Goal: Task Accomplishment & Management: Complete application form

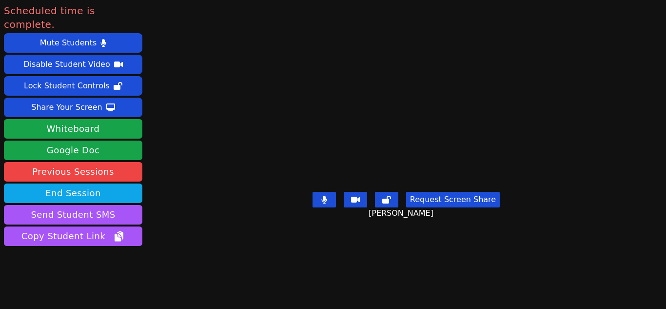
scroll to position [7, 0]
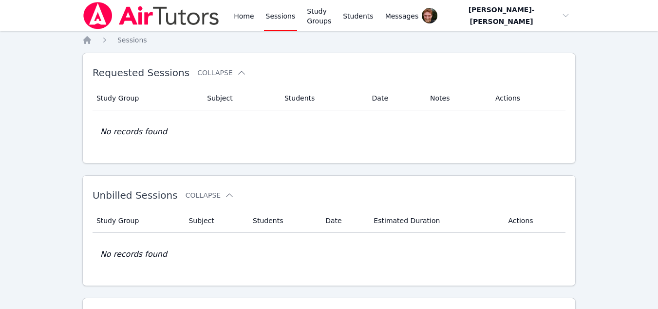
click at [271, 20] on link "Sessions" at bounding box center [281, 15] width 34 height 31
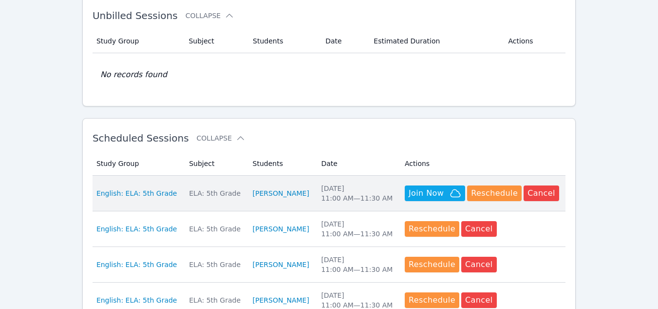
click at [195, 194] on div "ELA: 5th Grade" at bounding box center [215, 193] width 52 height 10
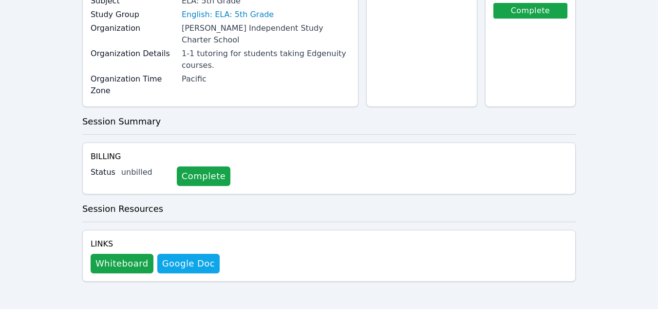
scroll to position [109, 0]
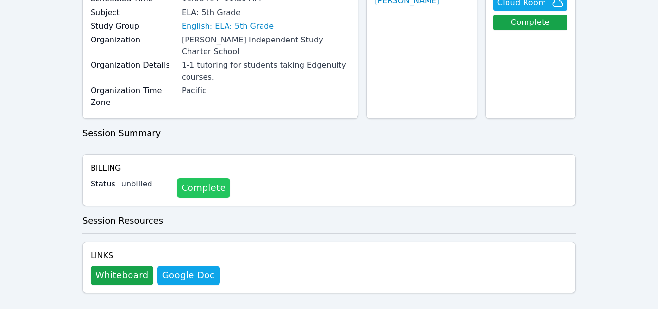
click at [188, 178] on link "Complete" at bounding box center [204, 187] width 54 height 19
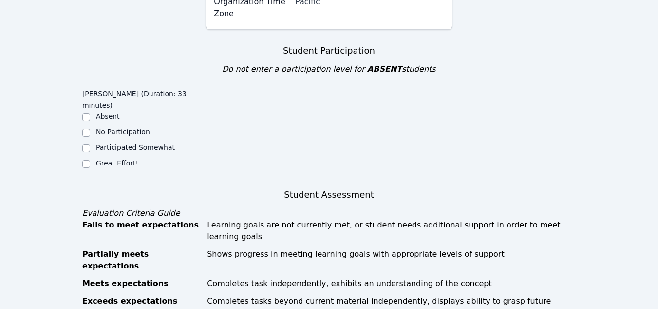
scroll to position [219, 0]
click at [87, 160] on input "Great Effort!" at bounding box center [86, 164] width 8 height 8
checkbox input "true"
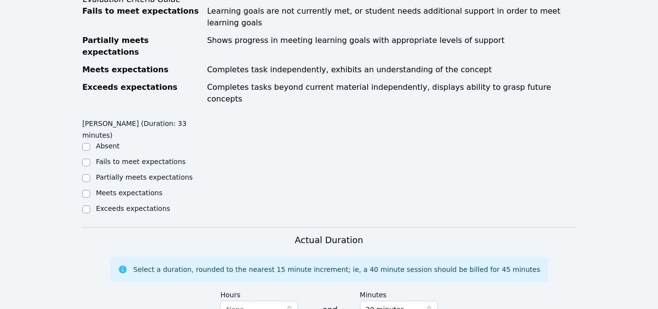
scroll to position [467, 0]
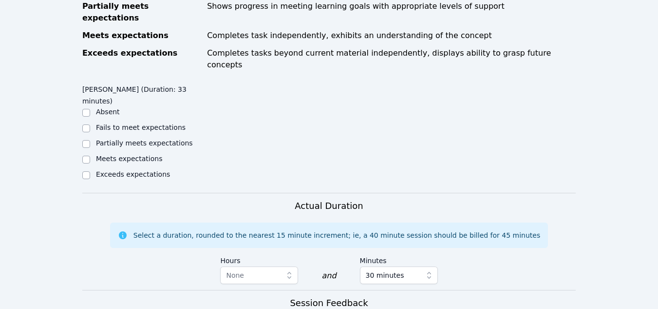
click at [105, 155] on label "Meets expectations" at bounding box center [129, 159] width 67 height 8
click at [90, 155] on input "Meets expectations" at bounding box center [86, 159] width 8 height 8
checkbox input "true"
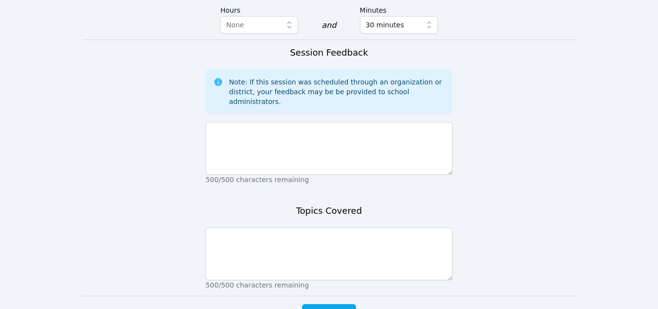
scroll to position [716, 0]
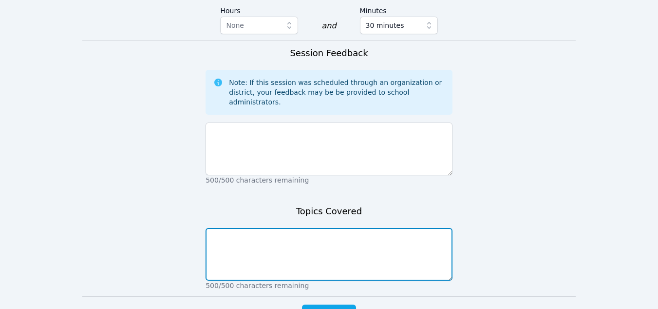
click at [275, 228] on textarea at bounding box center [329, 254] width 247 height 53
type textarea "Problem/solution"
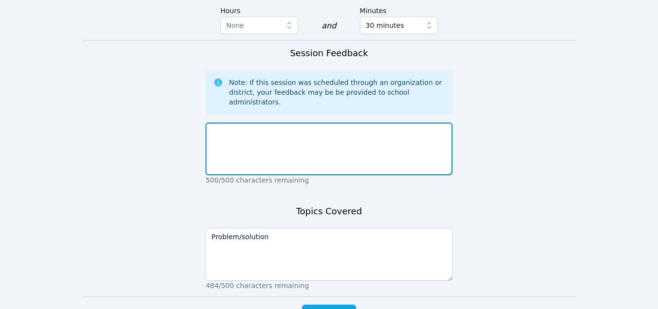
click at [236, 122] on textarea at bounding box center [329, 148] width 247 height 53
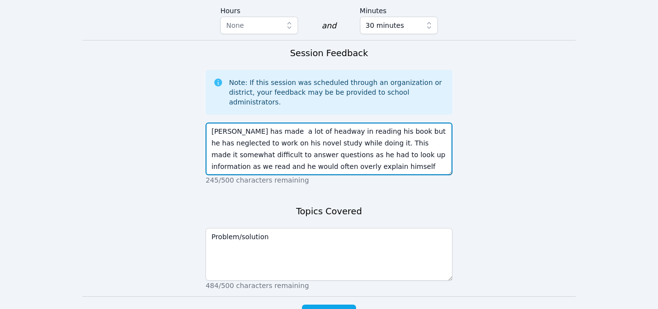
click at [291, 122] on textarea "[PERSON_NAME] has made a lot of headway in reading his book but he has neglecte…" at bounding box center [329, 148] width 247 height 53
click at [296, 122] on textarea "[PERSON_NAME] has made a lot of headway in reading his book but he has neglecte…" at bounding box center [329, 148] width 247 height 53
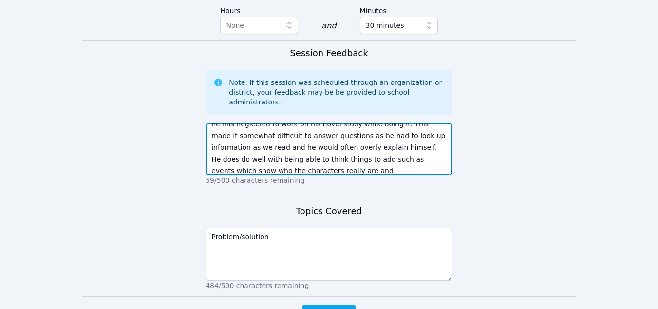
scroll to position [31, 0]
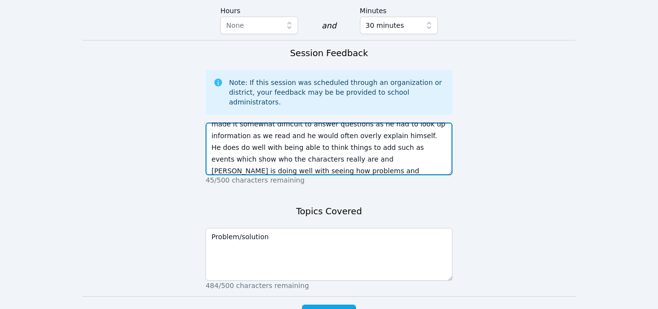
click at [380, 122] on textarea "[PERSON_NAME] has made a lot of headway in reading his book but he has neglecte…" at bounding box center [329, 148] width 247 height 53
click at [366, 122] on textarea "[PERSON_NAME] has made a lot of headway in reading his book but he has neglecte…" at bounding box center [329, 148] width 247 height 53
click at [302, 122] on textarea "[PERSON_NAME] has made a lot of headway in reading his book but he has neglecte…" at bounding box center [329, 148] width 247 height 53
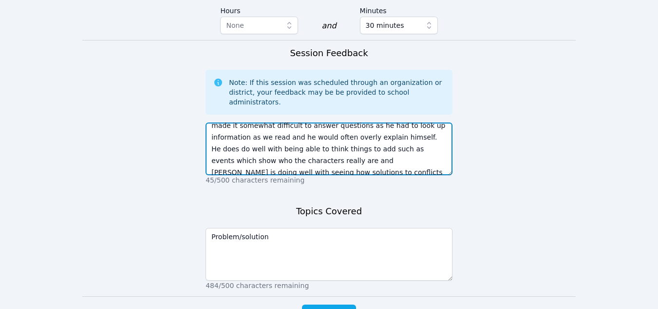
scroll to position [35, 0]
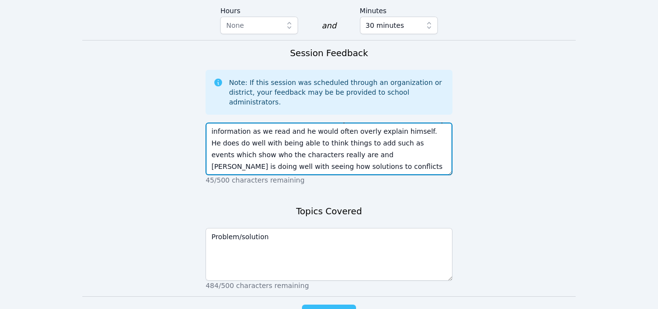
type textarea "[PERSON_NAME] has made a lot of headway in reading his book but he has neglecte…"
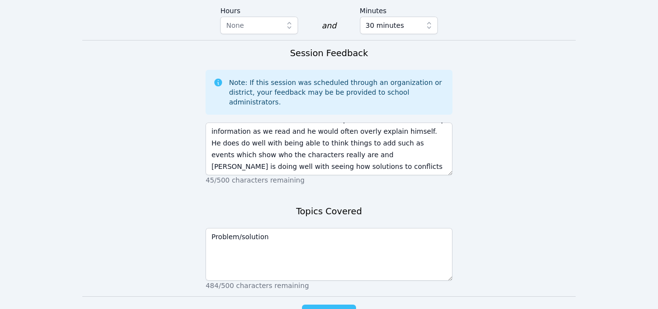
click at [341, 307] on span "Complete" at bounding box center [329, 314] width 44 height 14
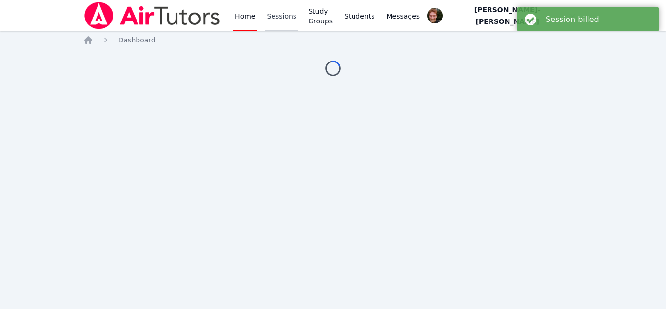
click at [278, 15] on link "Sessions" at bounding box center [282, 15] width 34 height 31
